Goal: Navigation & Orientation: Find specific page/section

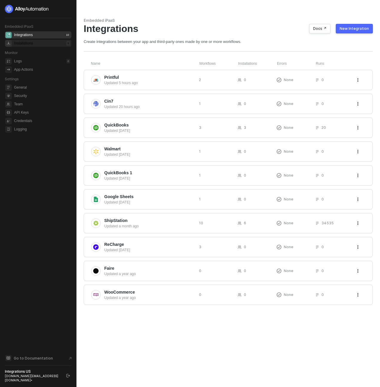
click at [50, 44] on div "Installations 9" at bounding box center [42, 43] width 56 height 7
click at [115, 130] on div "Updated [DATE]" at bounding box center [149, 130] width 90 height 5
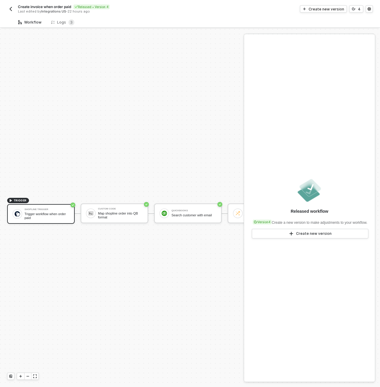
scroll to position [16, 0]
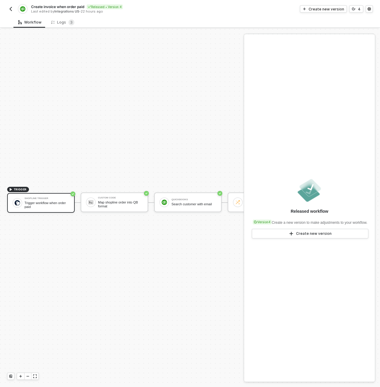
click at [9, 8] on img "button" at bounding box center [10, 9] width 5 height 5
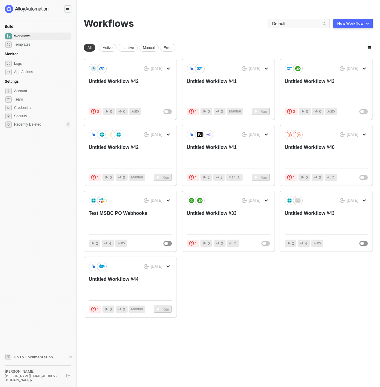
click at [21, 34] on span "Workflows" at bounding box center [42, 36] width 56 height 7
click at [67, 9] on icon "icon-swap" at bounding box center [68, 9] width 4 height 4
